Goal: Task Accomplishment & Management: Manage account settings

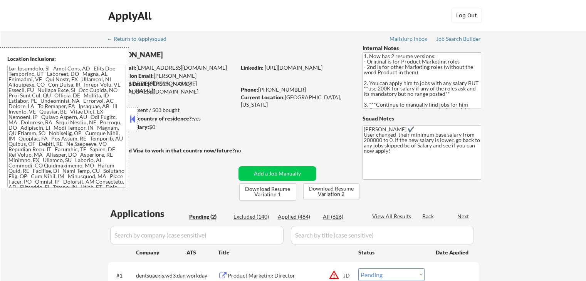
select select ""pending""
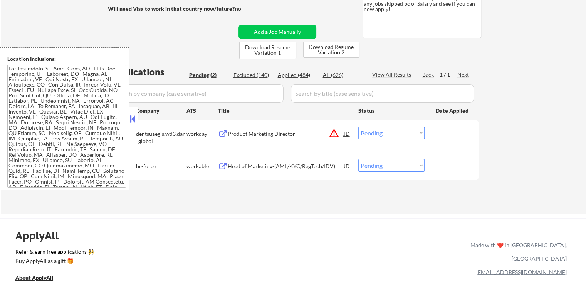
scroll to position [154, 0]
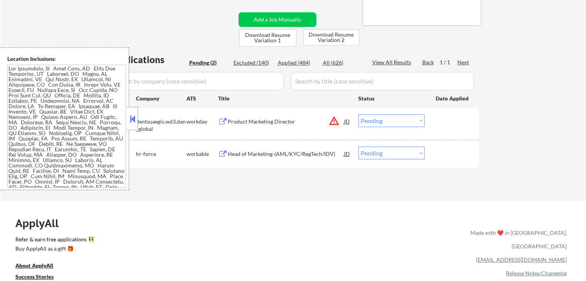
click at [131, 121] on button at bounding box center [132, 119] width 8 height 12
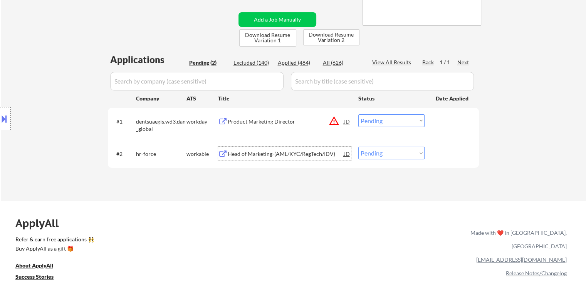
click at [270, 156] on div "Head of Marketing-(AML/KYC/RegTech/IDV)" at bounding box center [286, 154] width 116 height 8
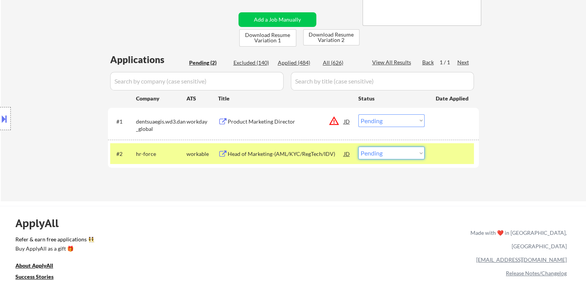
click at [382, 152] on select "Choose an option... Pending Applied Excluded (Questions) Excluded (Expired) Exc…" at bounding box center [391, 153] width 66 height 13
select select ""excluded""
click at [358, 147] on select "Choose an option... Pending Applied Excluded (Questions) Excluded (Expired) Exc…" at bounding box center [391, 153] width 66 height 13
click at [260, 122] on div "Product Marketing Director" at bounding box center [286, 122] width 116 height 8
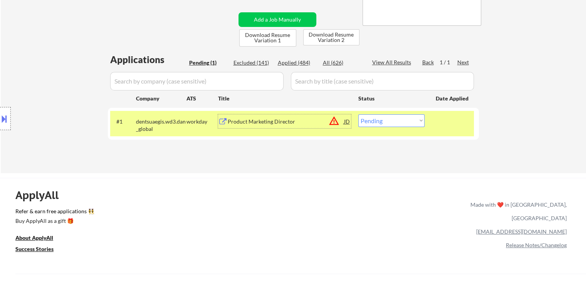
drag, startPoint x: 377, startPoint y: 118, endPoint x: 379, endPoint y: 126, distance: 8.5
click at [377, 120] on select "Choose an option... Pending Applied Excluded (Questions) Excluded (Expired) Exc…" at bounding box center [391, 120] width 66 height 13
select select ""applied""
click at [358, 114] on select "Choose an option... Pending Applied Excluded (Questions) Excluded (Expired) Exc…" at bounding box center [391, 120] width 66 height 13
